Goal: Task Accomplishment & Management: Manage account settings

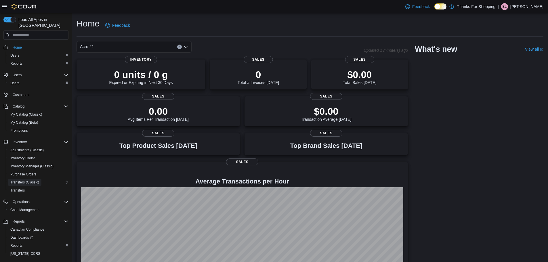
click at [18, 180] on span "Transfers (Classic)" at bounding box center [24, 182] width 29 height 5
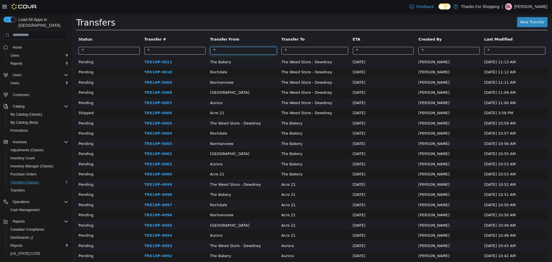
click at [248, 48] on input "search" at bounding box center [243, 51] width 67 height 8
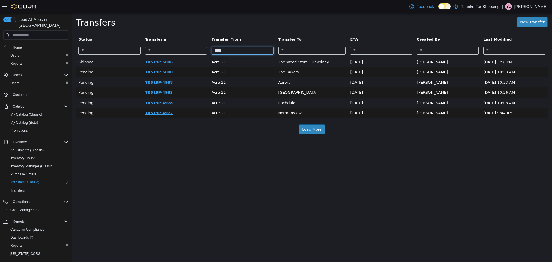
type input "****"
click at [162, 112] on link "TR519P-4972" at bounding box center [159, 112] width 28 height 4
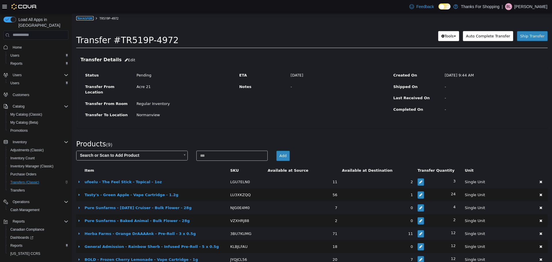
drag, startPoint x: 153, startPoint y: 23, endPoint x: 85, endPoint y: 19, distance: 67.7
click at [85, 19] on link "Transfers" at bounding box center [85, 18] width 18 height 4
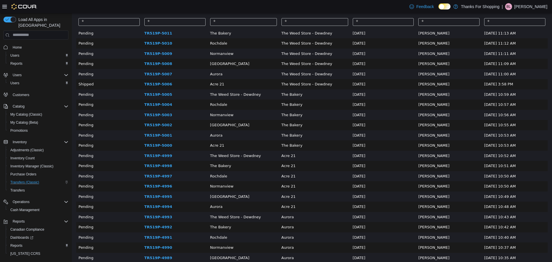
scroll to position [58, 0]
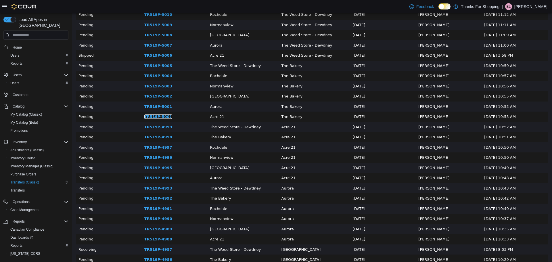
click at [158, 116] on link "TR519P-5000" at bounding box center [158, 116] width 28 height 4
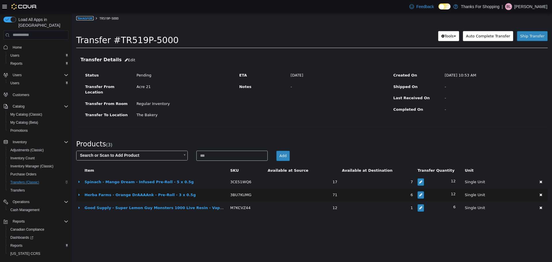
click at [90, 19] on link "Transfers" at bounding box center [85, 18] width 18 height 4
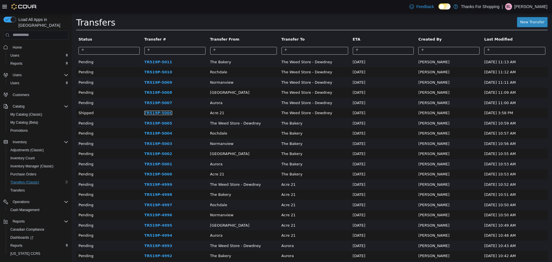
click at [164, 113] on link "TR519P-5006" at bounding box center [158, 112] width 28 height 4
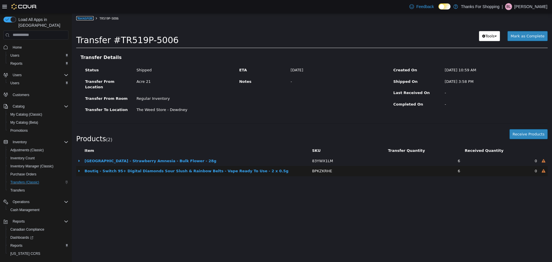
click at [89, 19] on link "Transfers" at bounding box center [85, 18] width 18 height 4
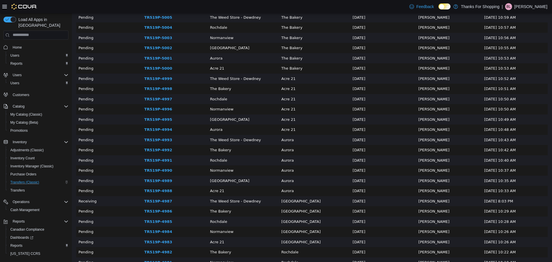
scroll to position [115, 0]
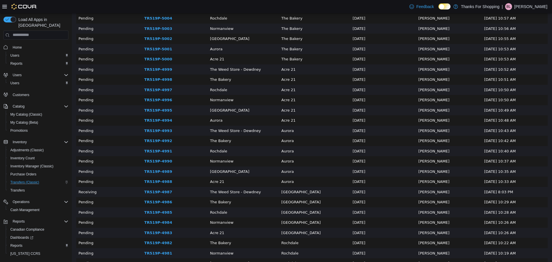
click at [159, 185] on td "TR519P-4988" at bounding box center [175, 181] width 66 height 10
click at [160, 183] on link "TR519P-4988" at bounding box center [158, 181] width 28 height 4
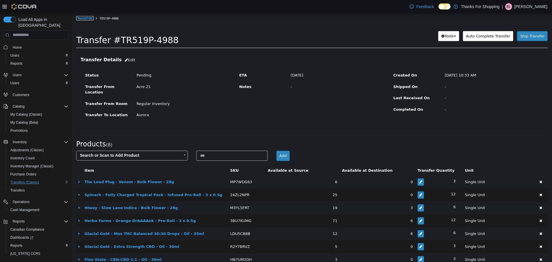
click at [88, 19] on link "Transfers" at bounding box center [85, 18] width 18 height 4
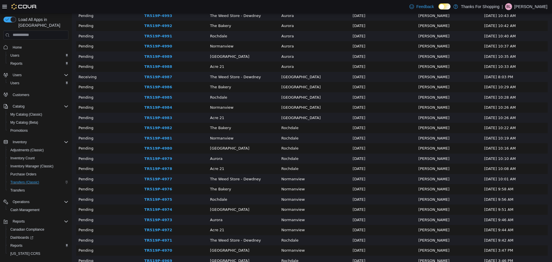
scroll to position [329, 0]
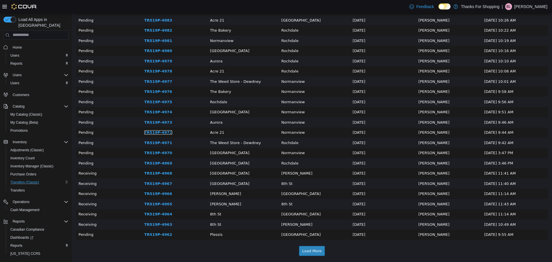
click at [166, 133] on link "TR519P-4972" at bounding box center [158, 132] width 28 height 4
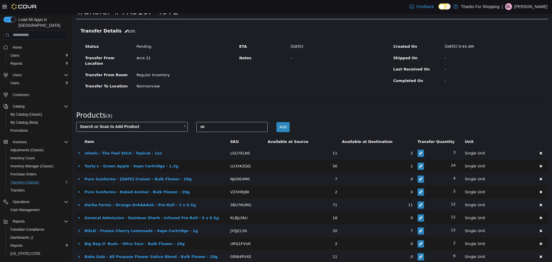
scroll to position [30, 0]
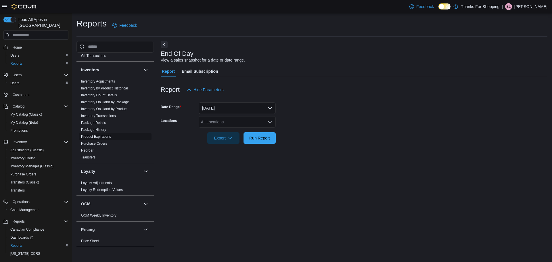
scroll to position [173, 0]
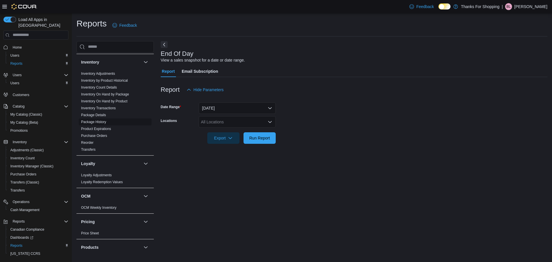
click at [106, 122] on link "Package History" at bounding box center [93, 122] width 25 height 4
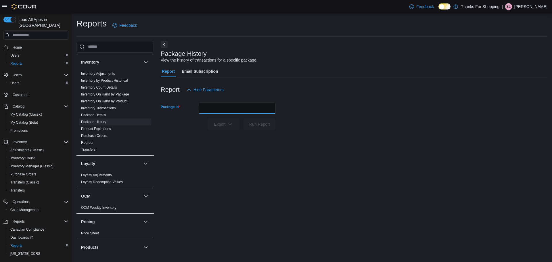
paste input "**********"
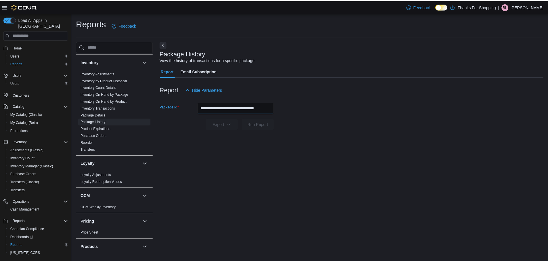
scroll to position [0, 10]
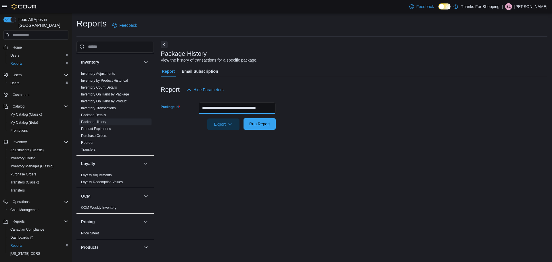
type input "**********"
click at [250, 123] on span "Run Report" at bounding box center [259, 124] width 21 height 6
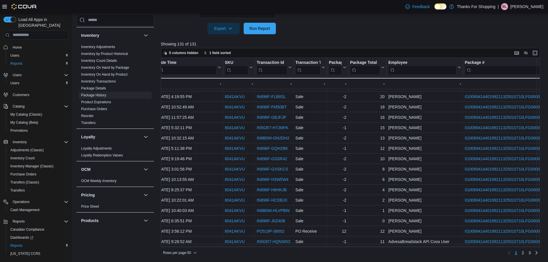
scroll to position [29, 219]
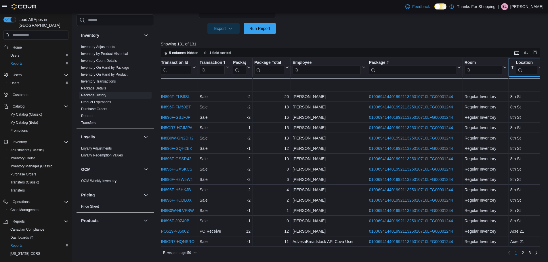
click at [524, 66] on input "search" at bounding box center [526, 69] width 21 height 9
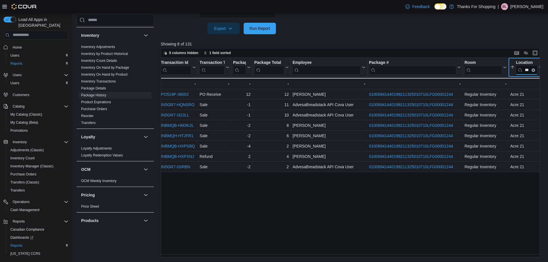
scroll to position [0, 216]
type input "****"
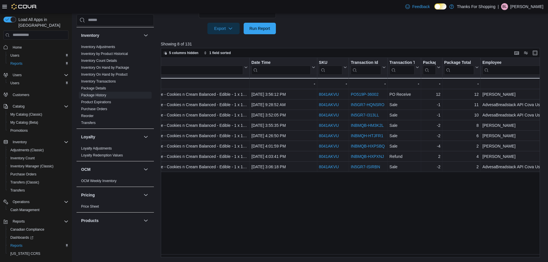
scroll to position [0, 0]
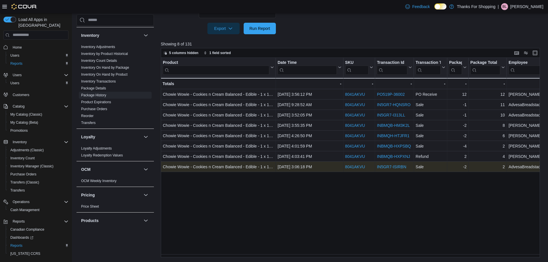
click at [395, 167] on link "IN5GR7-ISIRBN" at bounding box center [391, 166] width 29 height 5
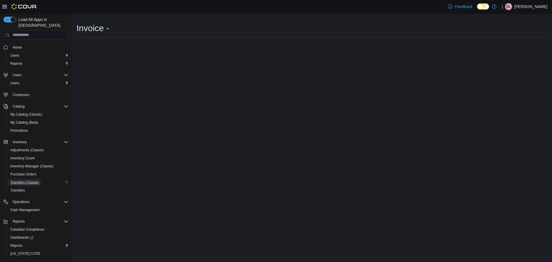
click at [22, 180] on span "Transfers (Classic)" at bounding box center [24, 182] width 29 height 5
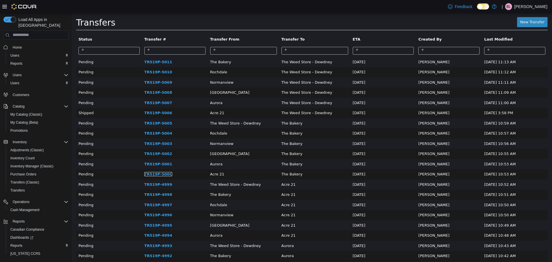
click at [162, 175] on link "TR519P-5000" at bounding box center [158, 174] width 28 height 4
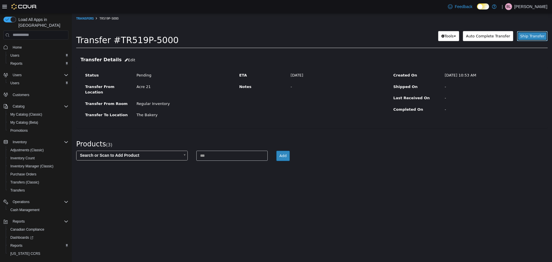
click at [533, 34] on span "Ship Transfer" at bounding box center [532, 36] width 24 height 4
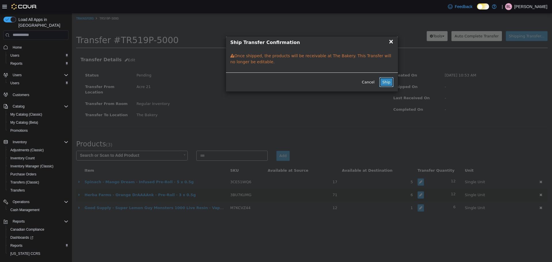
click at [388, 83] on button "Ship" at bounding box center [386, 82] width 14 height 10
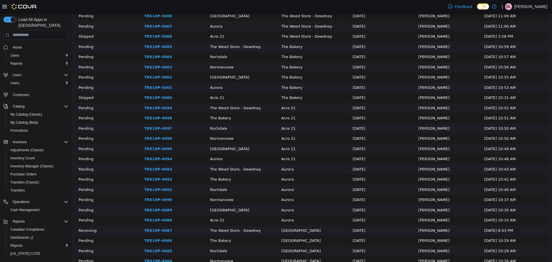
scroll to position [86, 0]
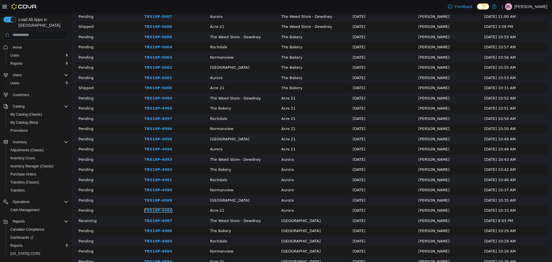
click at [155, 212] on link "TR519P-4988" at bounding box center [158, 210] width 28 height 4
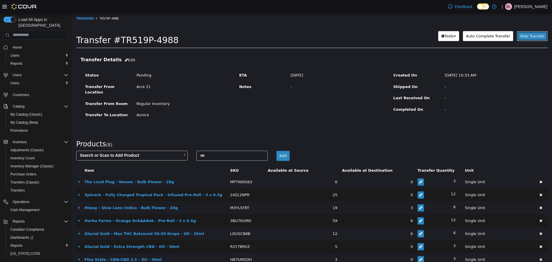
click at [533, 37] on span "Ship Transfer" at bounding box center [532, 36] width 24 height 4
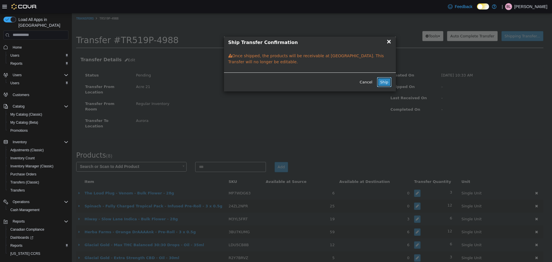
click at [382, 81] on button "Ship" at bounding box center [384, 82] width 14 height 10
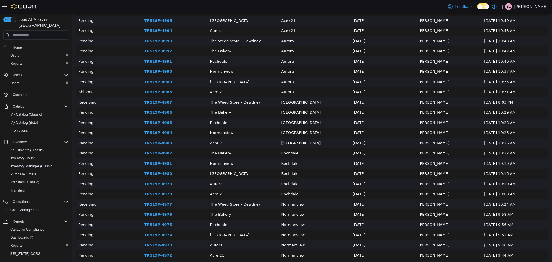
scroll to position [230, 0]
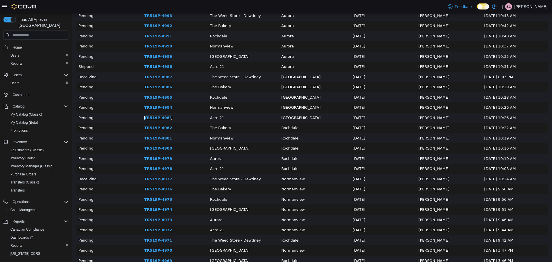
click at [154, 118] on link "TR519P-4983" at bounding box center [158, 117] width 28 height 4
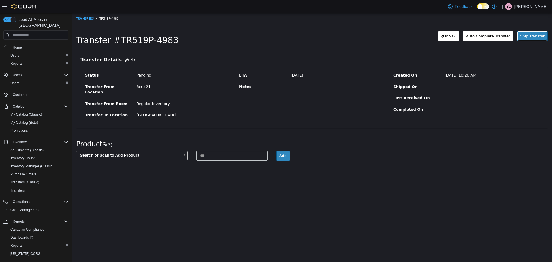
click at [533, 34] on span "Ship Transfer" at bounding box center [532, 36] width 24 height 4
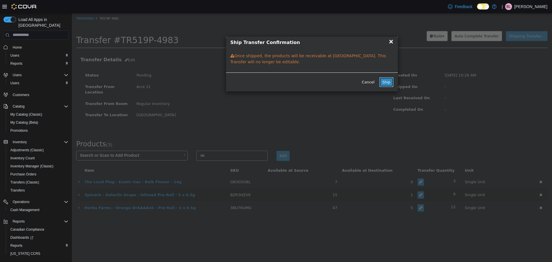
click at [384, 83] on button "Ship" at bounding box center [386, 82] width 14 height 10
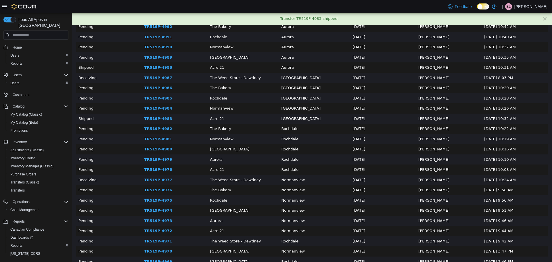
scroll to position [230, 0]
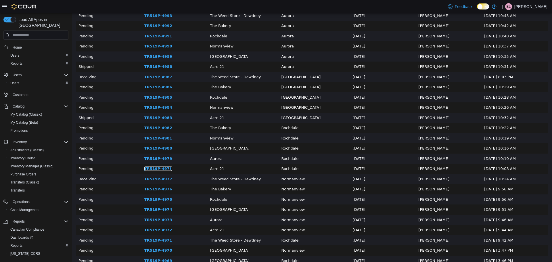
click at [152, 169] on link "TR519P-4978" at bounding box center [158, 168] width 28 height 4
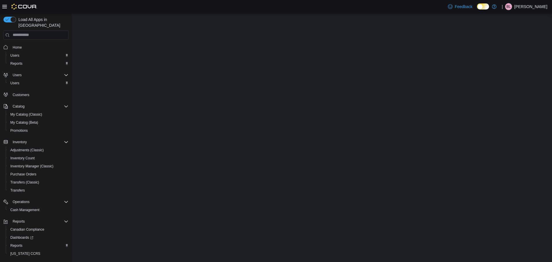
scroll to position [0, 0]
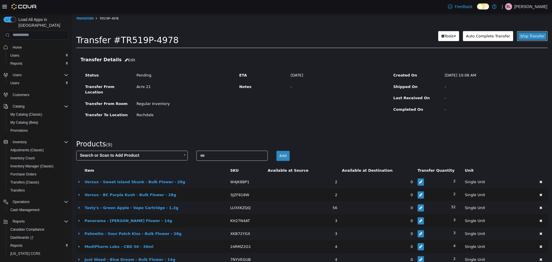
click at [539, 37] on span "Ship Transfer" at bounding box center [532, 36] width 24 height 4
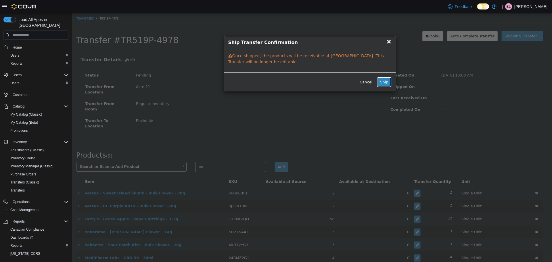
click at [384, 85] on button "Ship" at bounding box center [384, 82] width 14 height 10
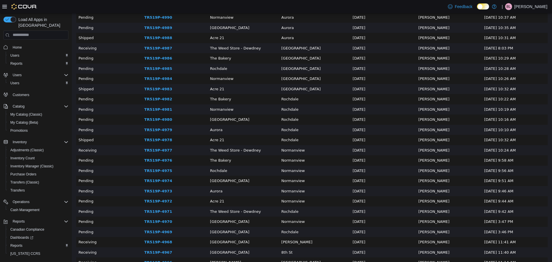
scroll to position [288, 0]
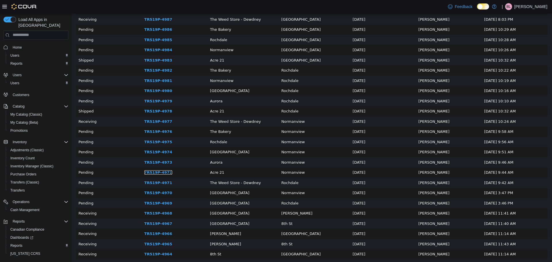
click at [152, 171] on link "TR519P-4972" at bounding box center [158, 172] width 28 height 4
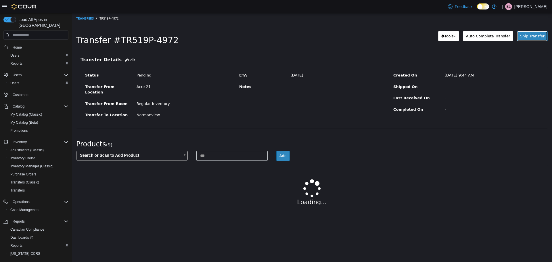
click at [539, 34] on span "Ship Transfer" at bounding box center [532, 36] width 24 height 4
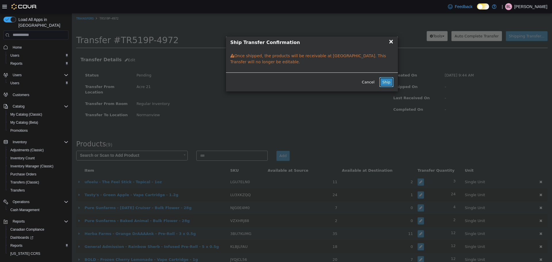
click at [388, 82] on button "Ship" at bounding box center [386, 82] width 14 height 10
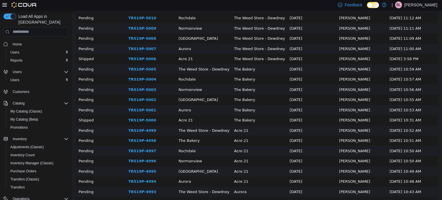
scroll to position [58, 0]
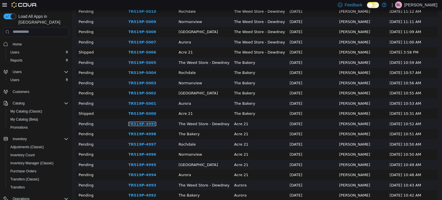
click at [128, 125] on link "TR519P-4999" at bounding box center [142, 123] width 28 height 4
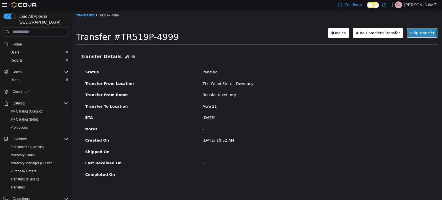
click at [419, 36] on button "Ship Transfer" at bounding box center [422, 33] width 31 height 10
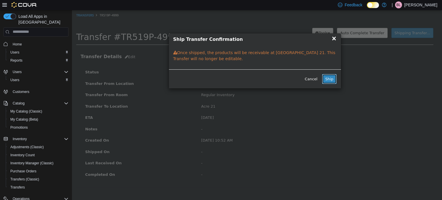
click at [332, 77] on button "Ship" at bounding box center [329, 79] width 14 height 10
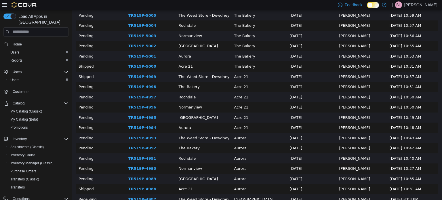
scroll to position [115, 0]
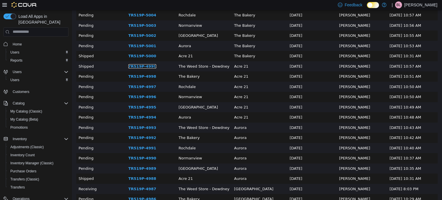
click at [138, 68] on link "TR519P-4999" at bounding box center [142, 66] width 28 height 4
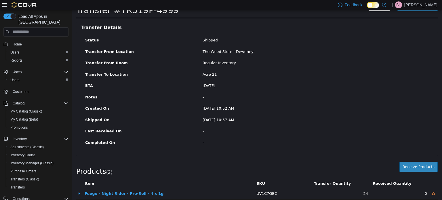
scroll to position [41, 0]
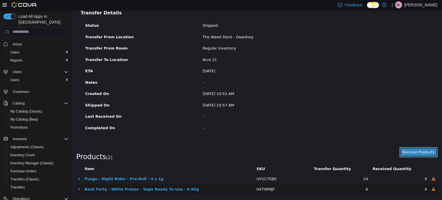
click at [423, 153] on button "Receive Products" at bounding box center [418, 152] width 38 height 10
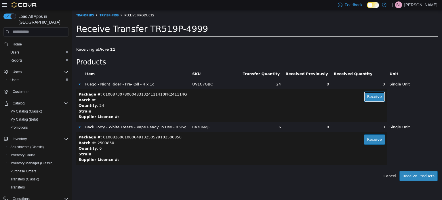
click at [368, 94] on button "Receive" at bounding box center [374, 96] width 21 height 10
click at [374, 141] on button "Receive" at bounding box center [374, 139] width 21 height 10
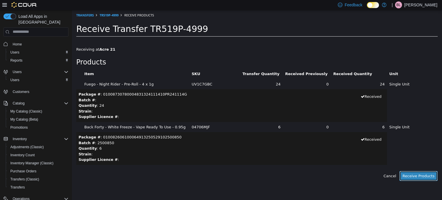
click at [416, 178] on button "Receive Products" at bounding box center [418, 176] width 38 height 10
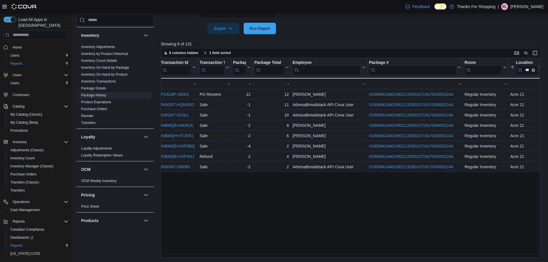
scroll to position [0, 216]
